Goal: Obtain resource: Obtain resource

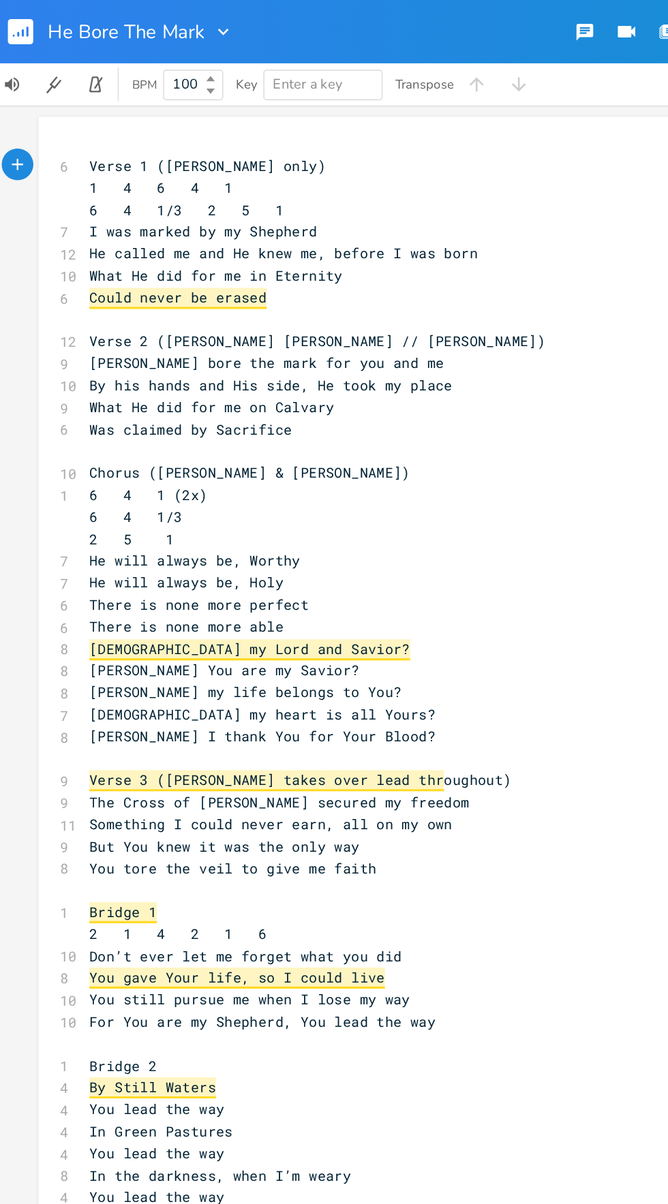
scroll to position [106, 0]
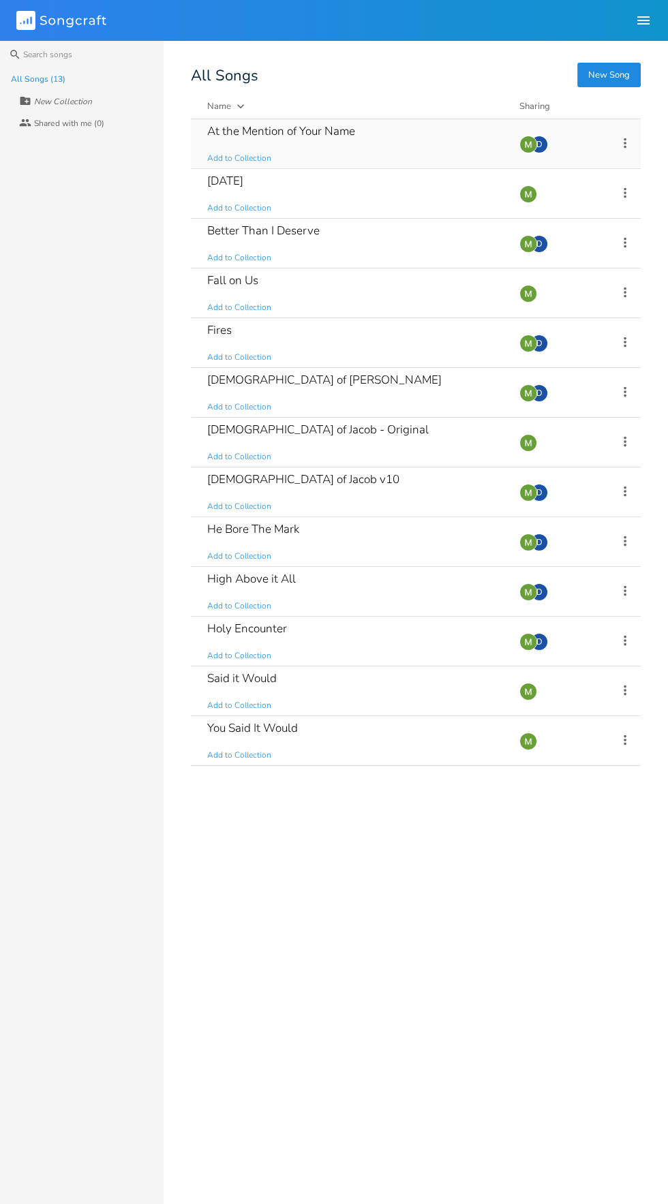
click at [368, 135] on div "At the Mention of Your Name Add to Collection" at bounding box center [355, 143] width 296 height 49
